Goal: Task Accomplishment & Management: Manage account settings

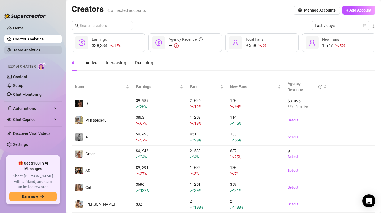
click at [39, 51] on link "Team Analytics" at bounding box center [26, 50] width 27 height 4
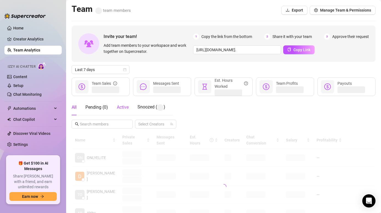
click at [127, 108] on span "Active" at bounding box center [123, 107] width 12 height 5
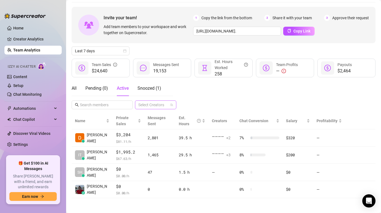
scroll to position [20, 0]
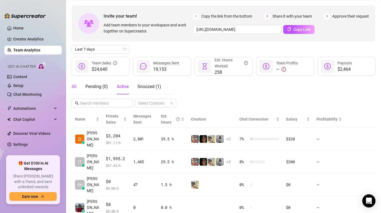
click at [76, 90] on div "All" at bounding box center [74, 87] width 5 height 7
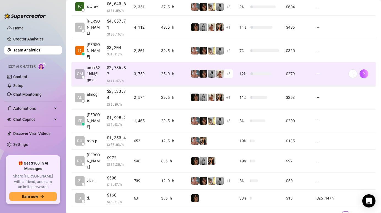
scroll to position [152, 0]
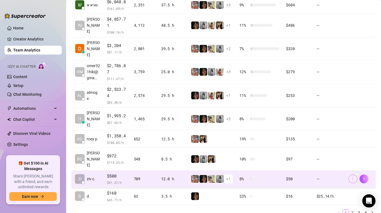
click at [351, 177] on icon "more" at bounding box center [353, 179] width 4 height 4
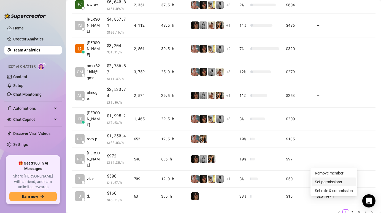
click at [326, 183] on link "Set permissions" at bounding box center [328, 182] width 27 height 4
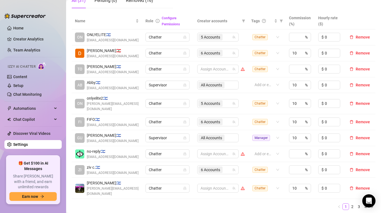
scroll to position [113, 0]
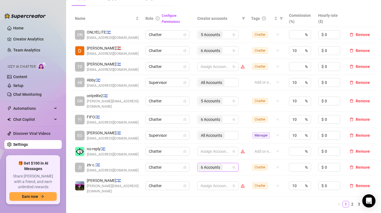
click at [225, 166] on div "6 Accounts" at bounding box center [215, 168] width 33 height 8
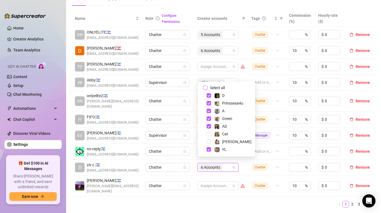
click at [207, 89] on input "Select all" at bounding box center [206, 88] width 4 height 4
click at [209, 139] on div "[PERSON_NAME]" at bounding box center [226, 142] width 55 height 7
click at [208, 143] on span "Select tree node" at bounding box center [209, 142] width 4 height 4
checkbox input "false"
click at [210, 199] on div "Name Role Configure Permissions Creator accounts Tags Commission (%) Hourly rat…" at bounding box center [224, 111] width 304 height 202
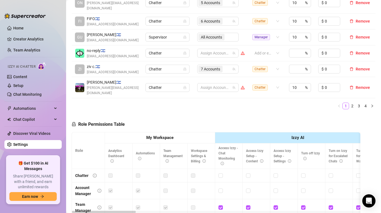
scroll to position [282, 0]
